Goal: Task Accomplishment & Management: Use online tool/utility

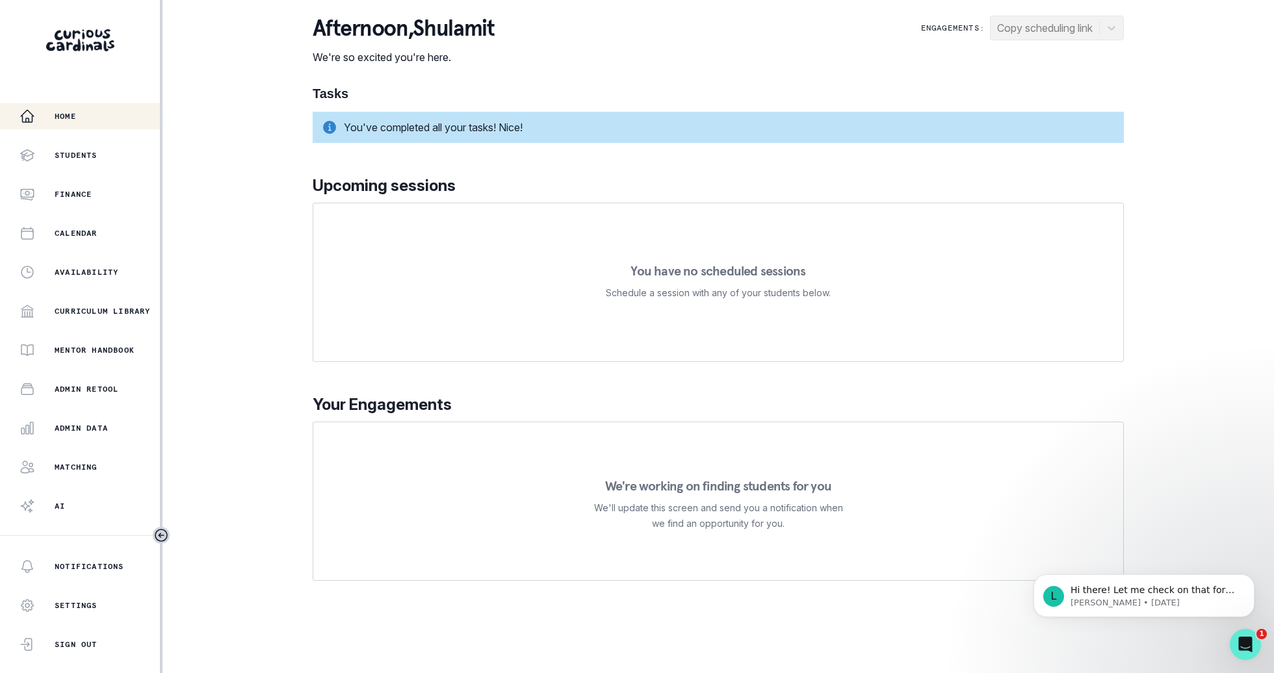
scroll to position [22, 0]
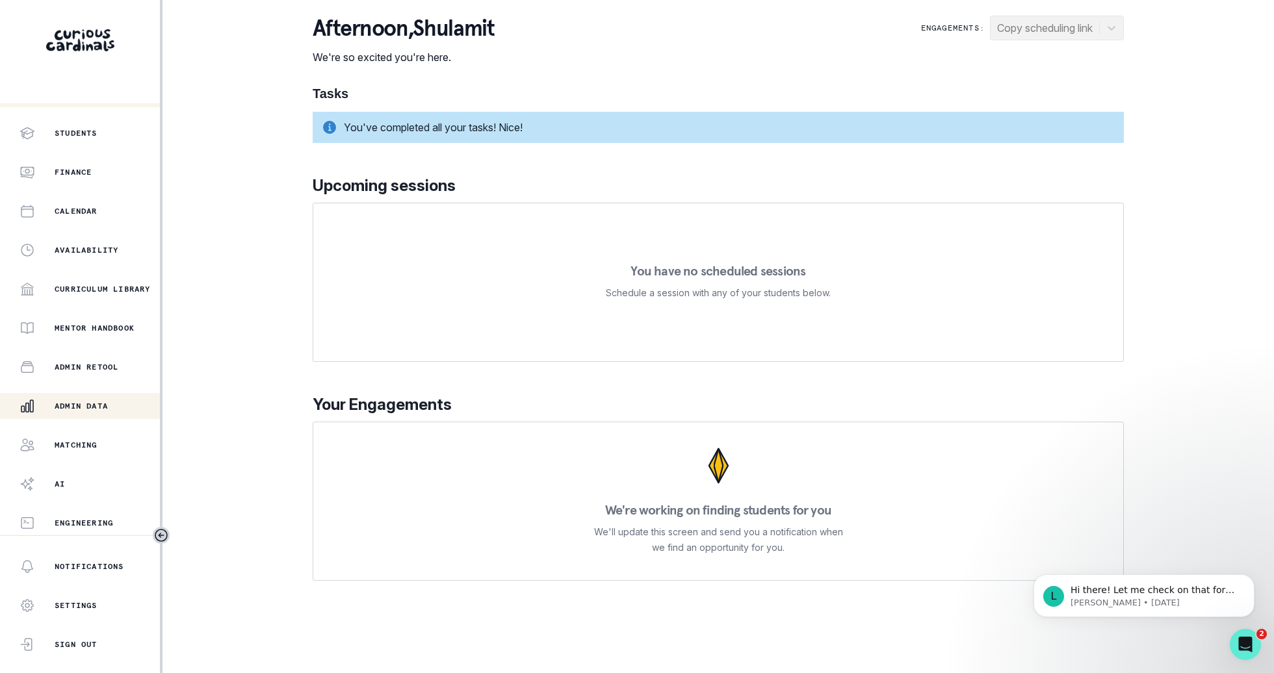
click at [75, 417] on button "Admin Data" at bounding box center [80, 406] width 160 height 26
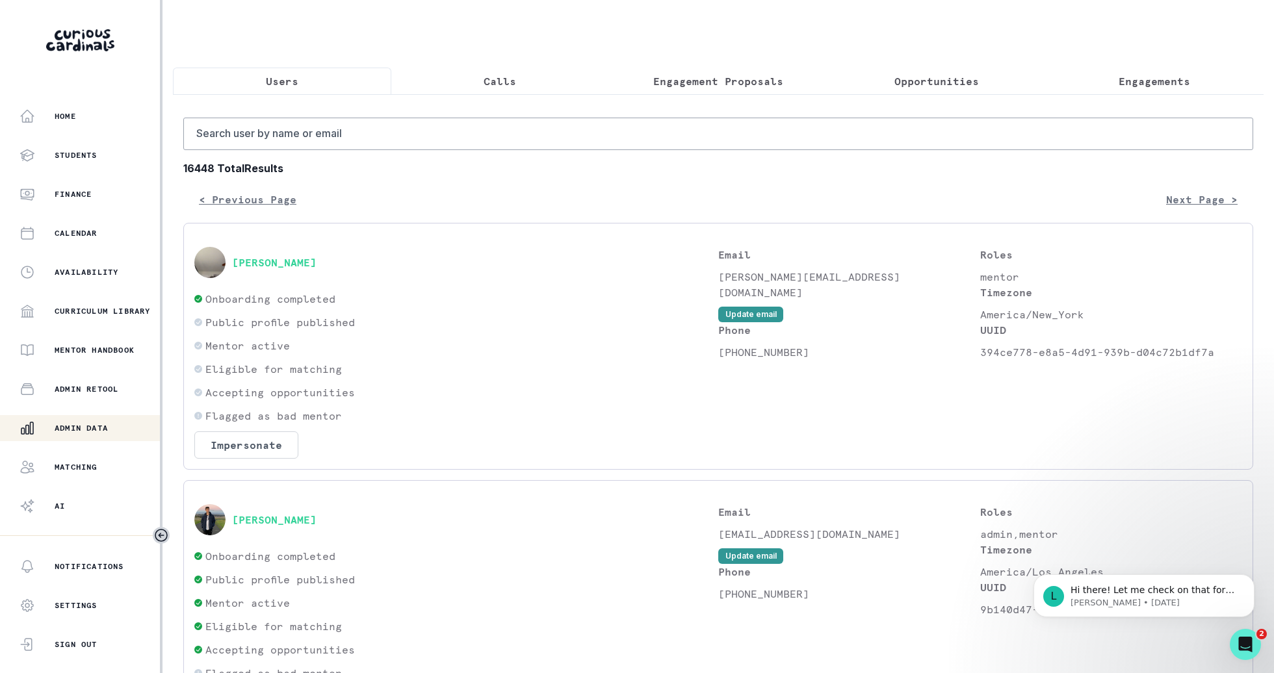
click at [764, 88] on p "Engagement Proposals" at bounding box center [718, 81] width 130 height 16
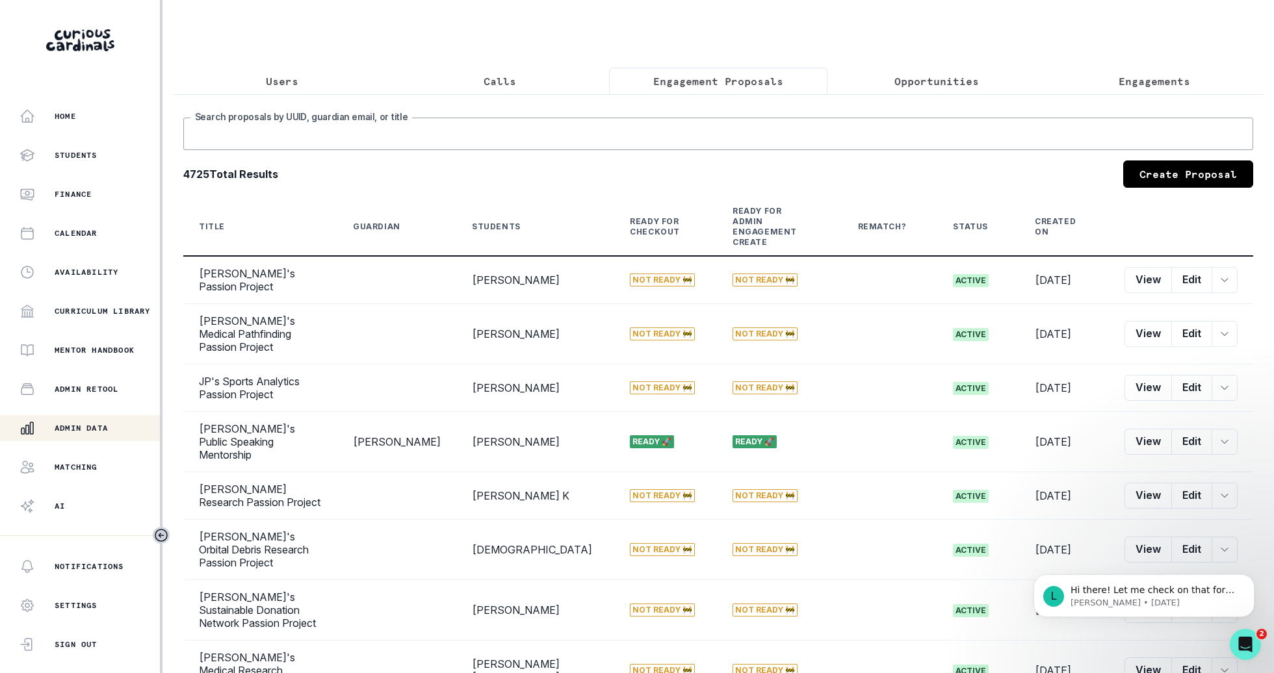
click at [764, 130] on input "Search proposals by UUID, guardian email, or title" at bounding box center [718, 134] width 1070 height 32
type input "jordan"
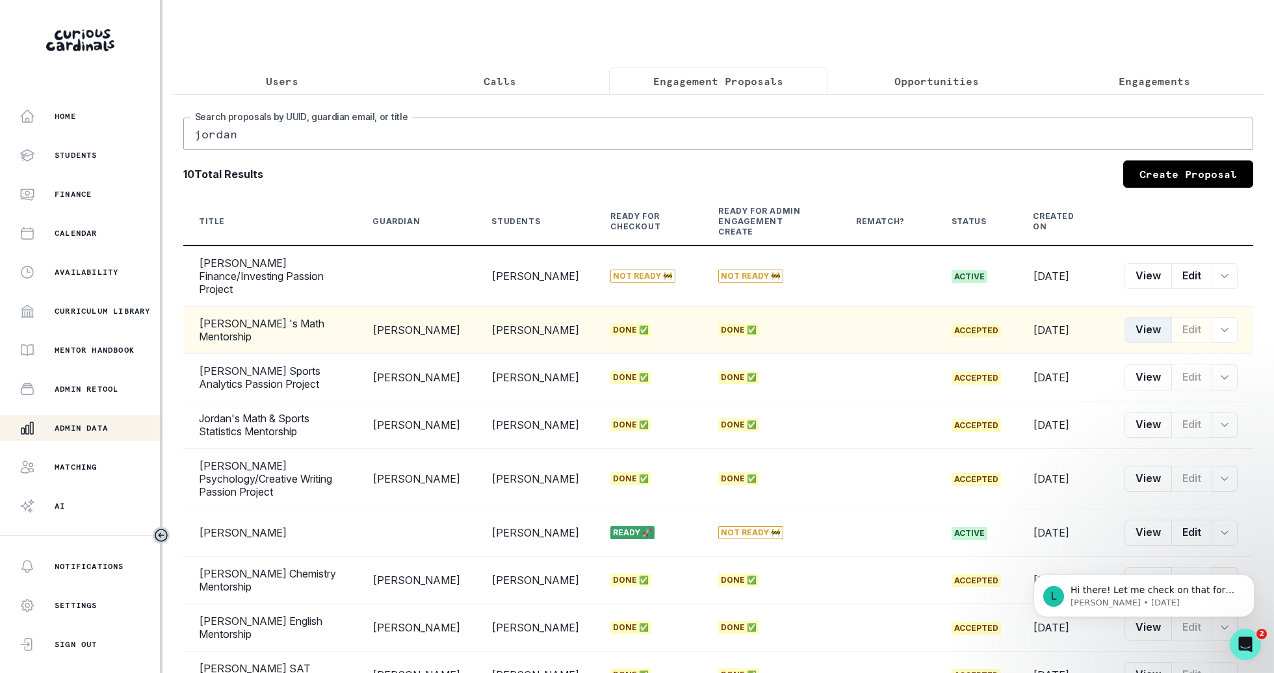
click at [1156, 317] on button "View" at bounding box center [1147, 330] width 47 height 26
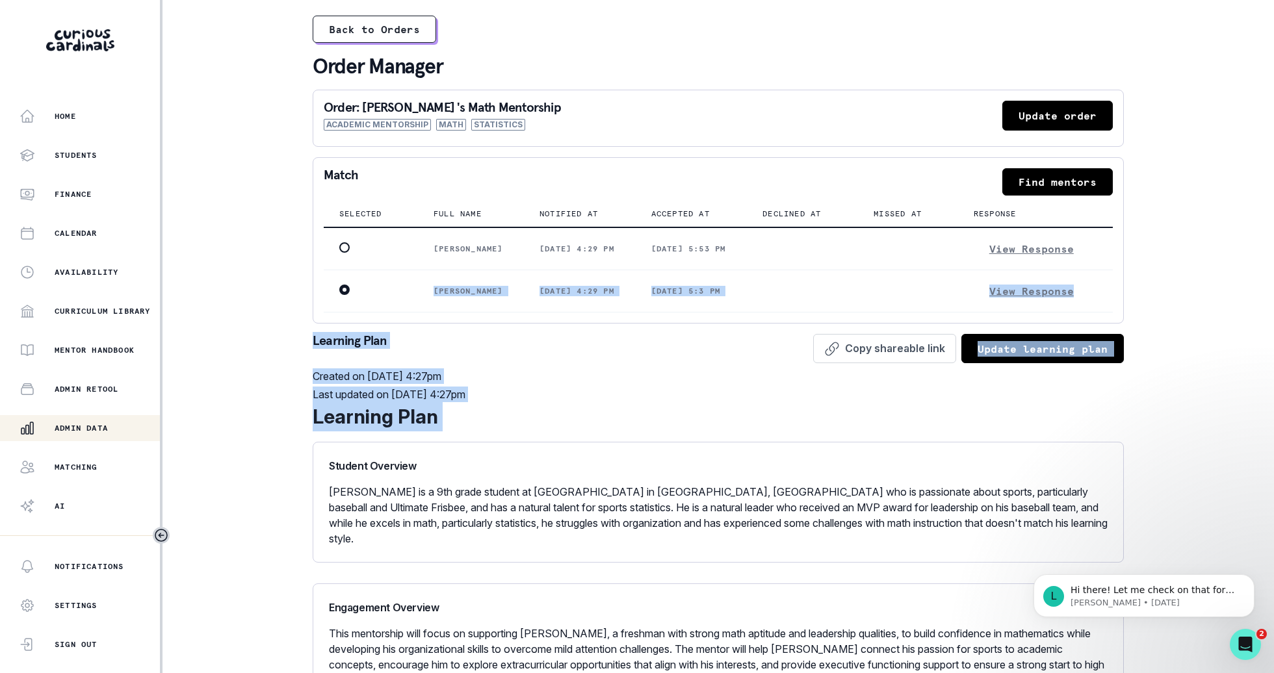
drag, startPoint x: 776, startPoint y: 7, endPoint x: 853, endPoint y: 448, distance: 447.9
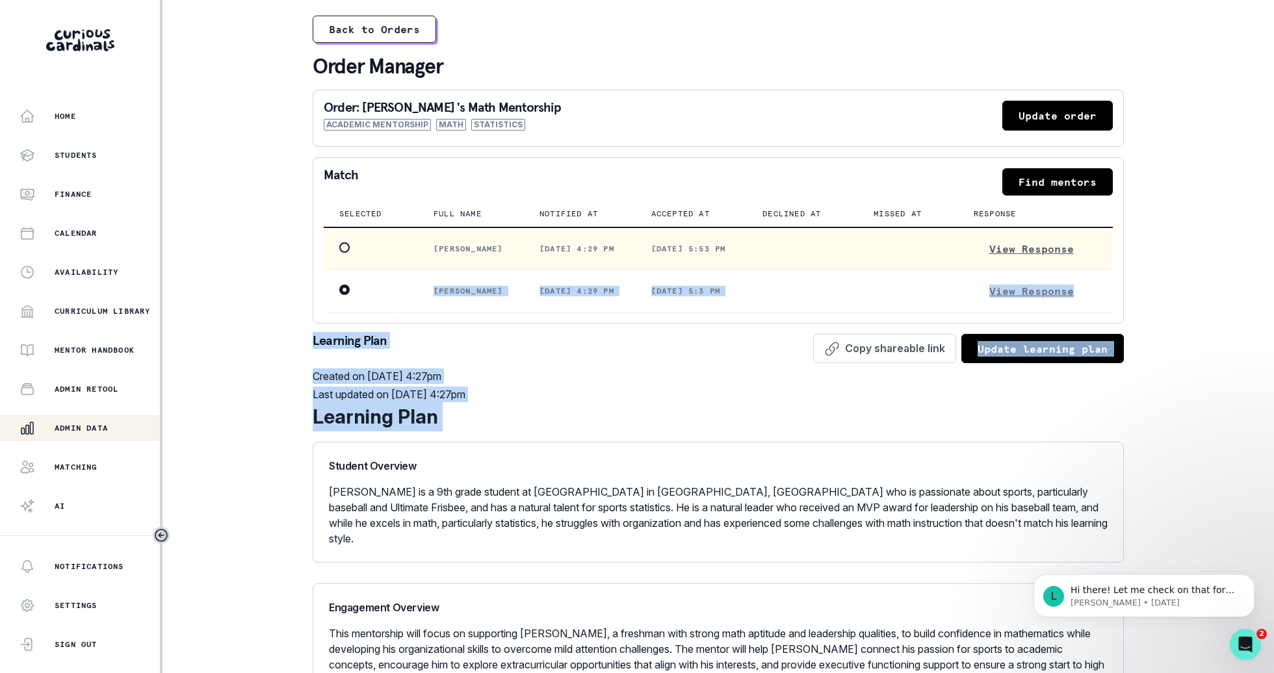
click at [1057, 245] on button "View Response" at bounding box center [1032, 249] width 116 height 21
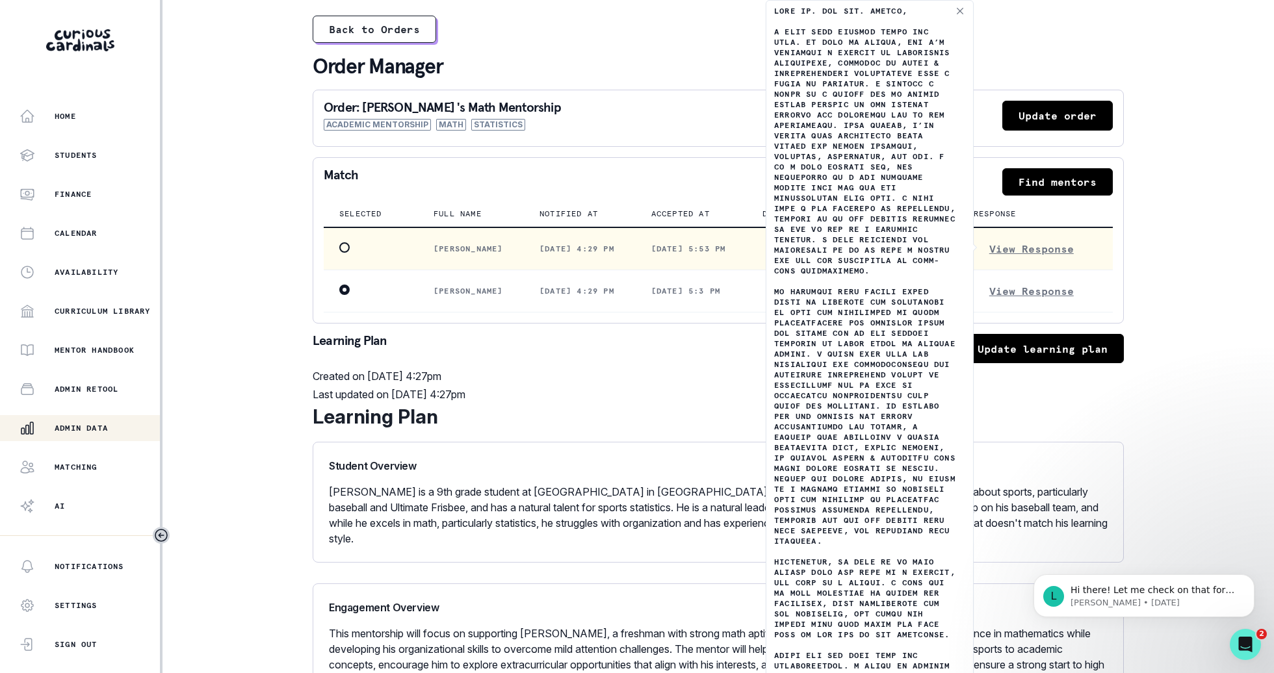
click at [823, 268] on p at bounding box center [869, 370] width 191 height 728
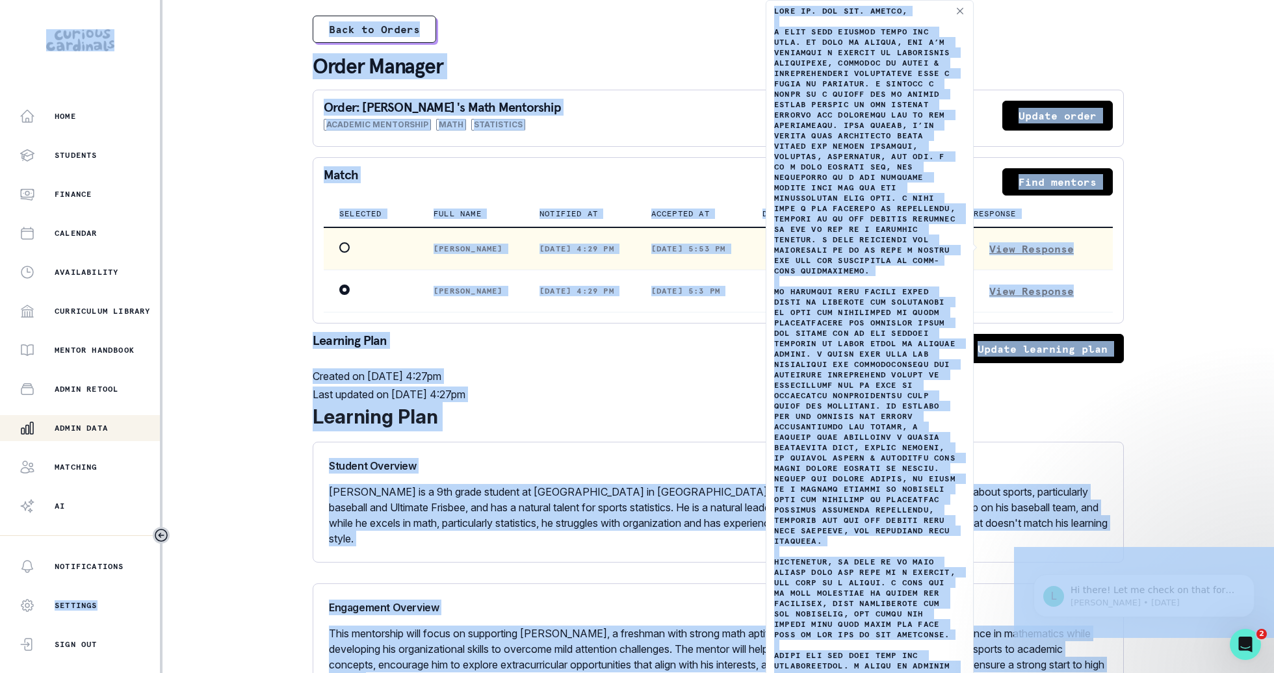
click at [823, 268] on p at bounding box center [869, 370] width 191 height 728
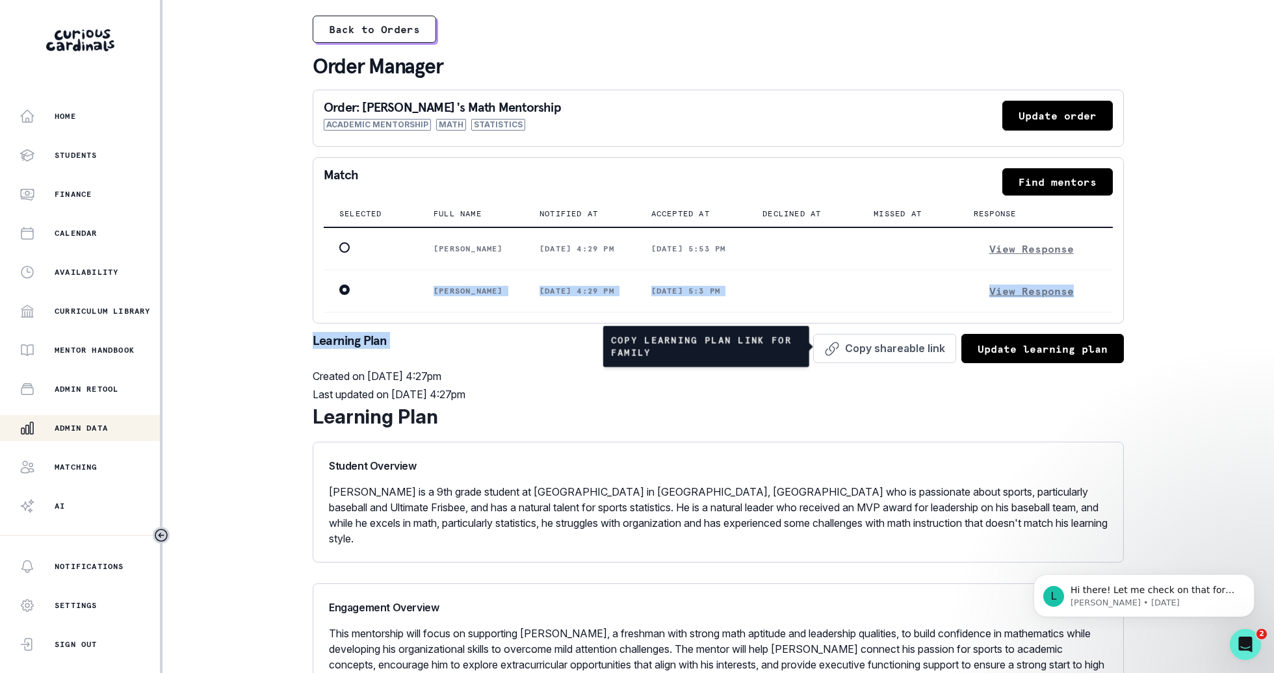
drag, startPoint x: 775, startPoint y: 11, endPoint x: 931, endPoint y: 341, distance: 364.3
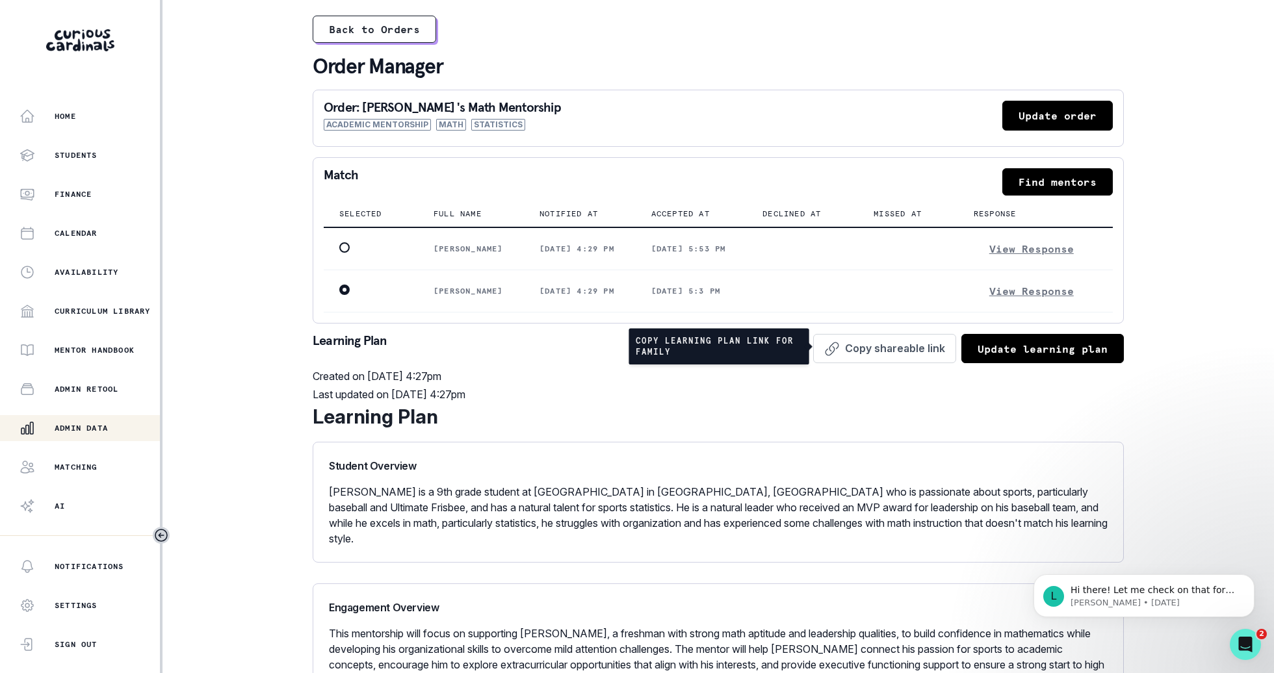
click at [545, 446] on div "Student Overview [PERSON_NAME] is a 9th grade student at [GEOGRAPHIC_DATA] in […" at bounding box center [718, 502] width 811 height 121
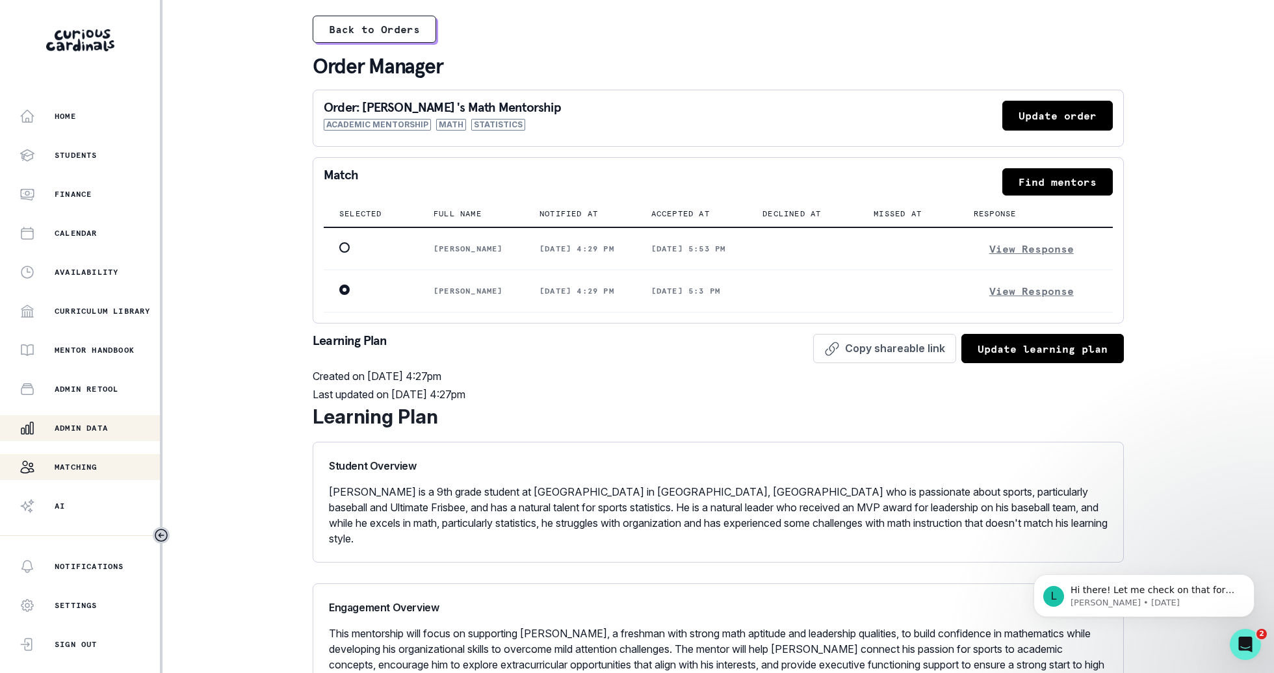
click at [110, 456] on button "Matching" at bounding box center [80, 467] width 160 height 26
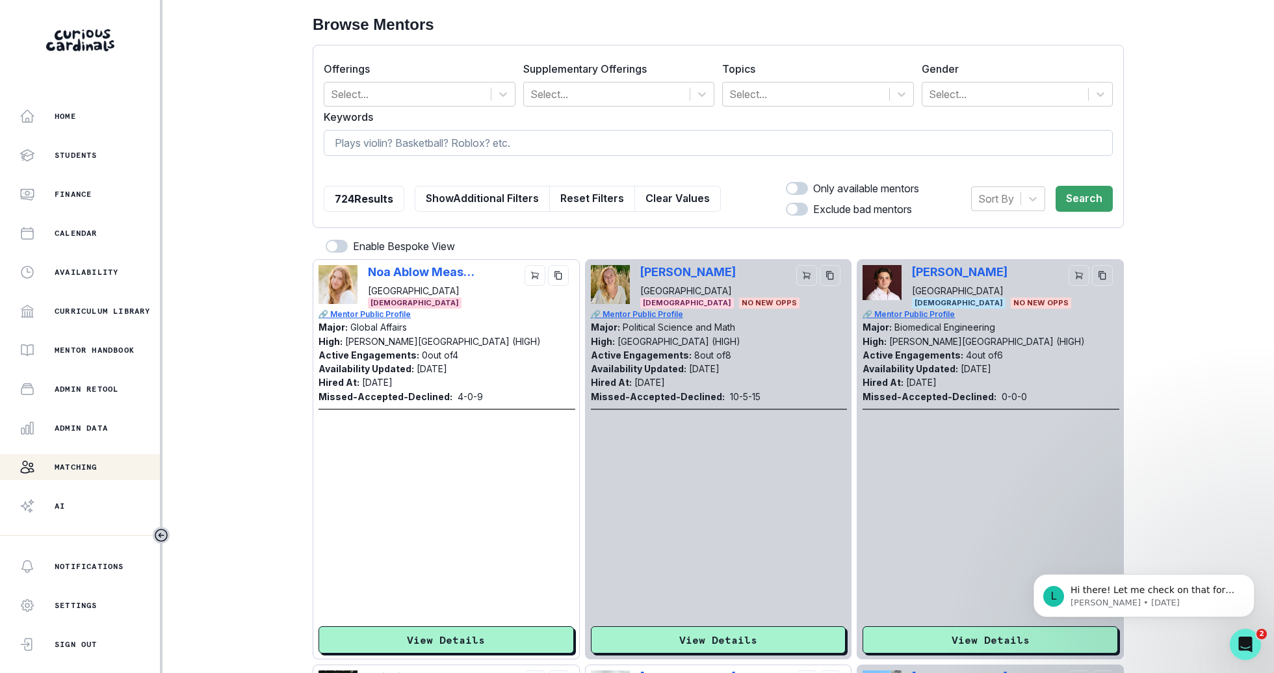
click at [559, 149] on input at bounding box center [718, 143] width 789 height 26
type input "[PERSON_NAME]"
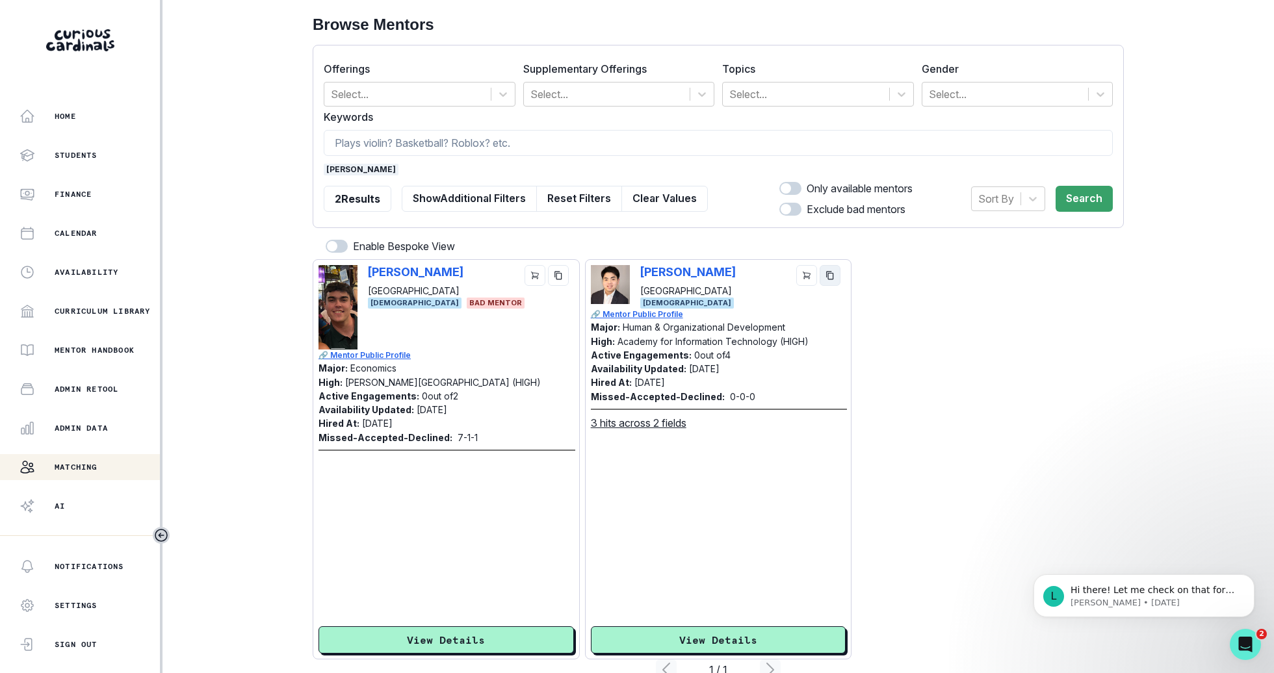
click at [836, 271] on button "copy" at bounding box center [830, 275] width 21 height 21
